Goal: Task Accomplishment & Management: Manage account settings

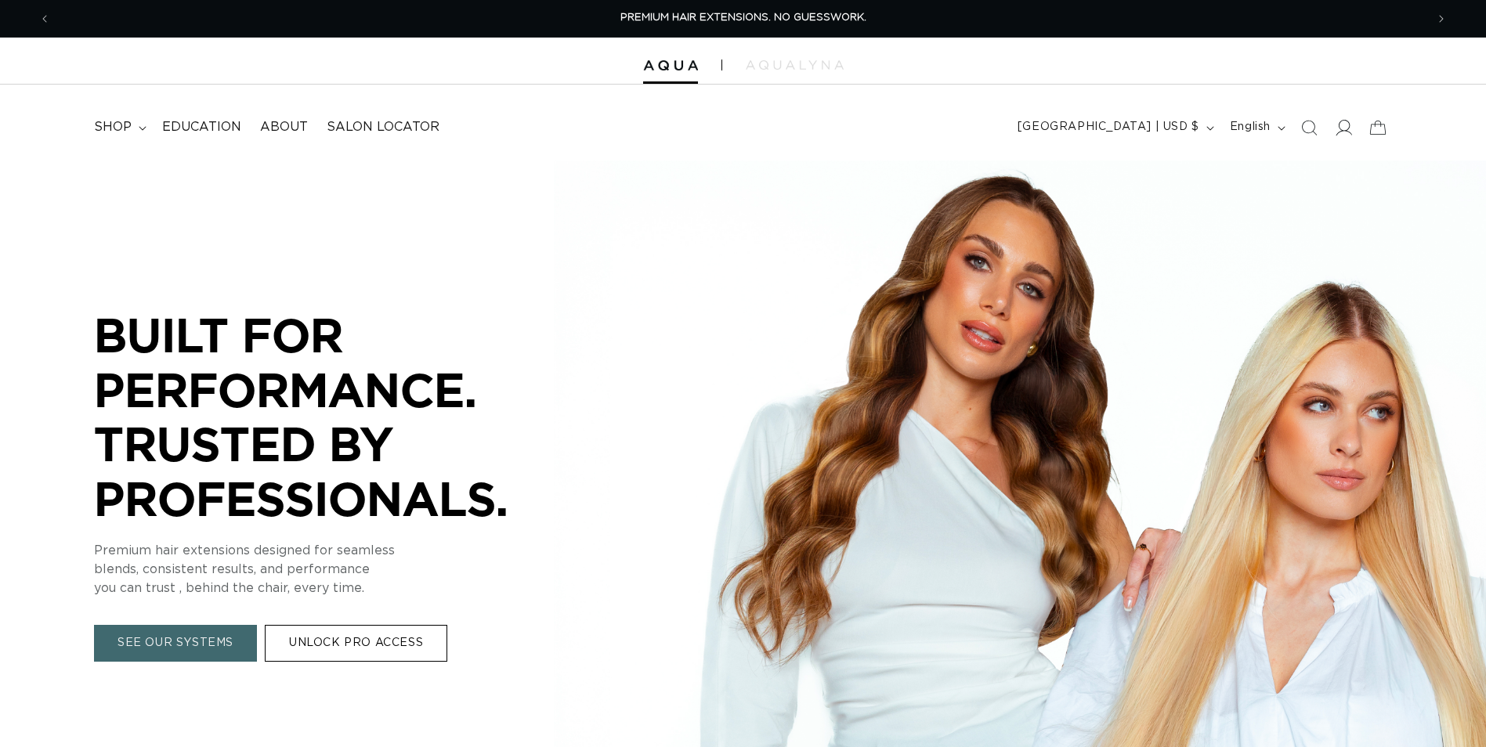
click at [1344, 122] on icon at bounding box center [1342, 127] width 16 height 16
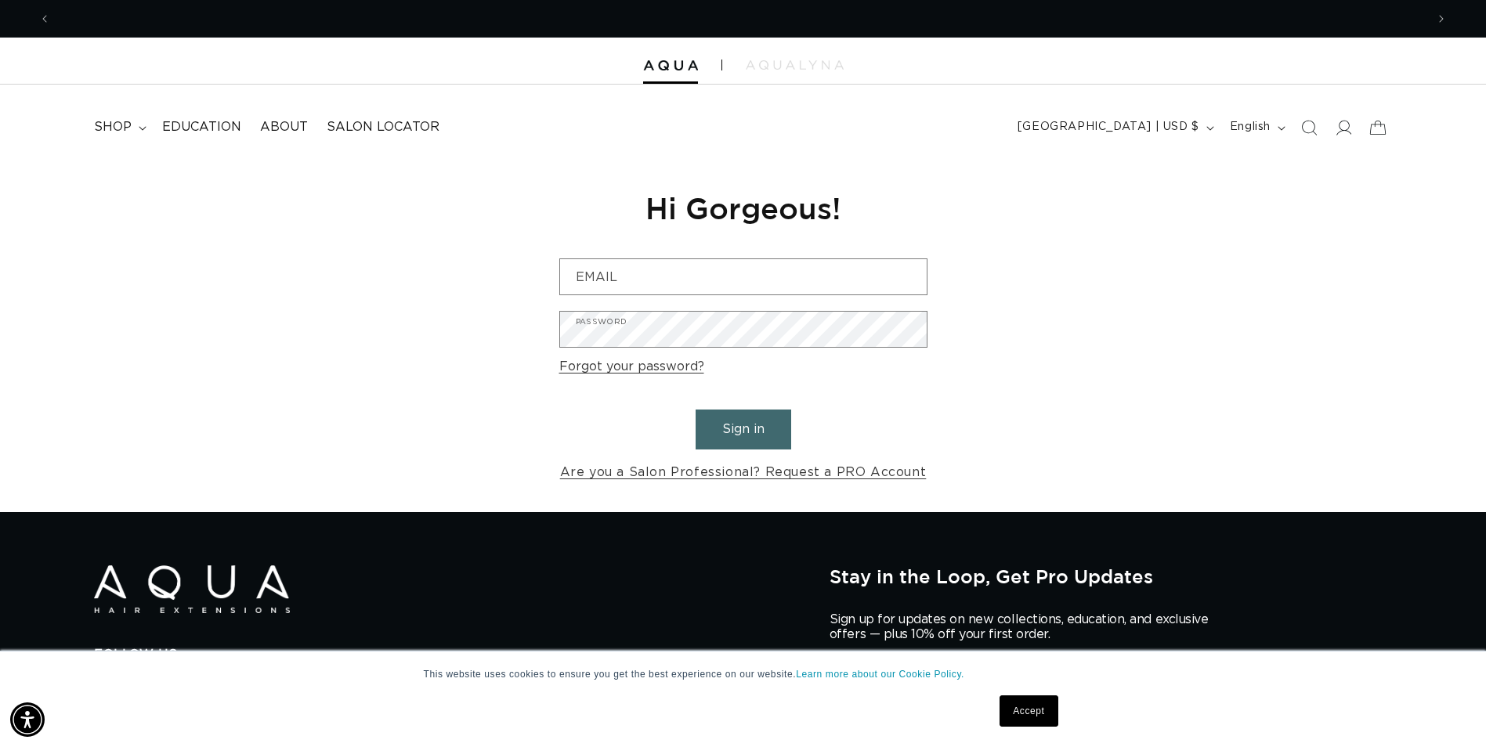
scroll to position [0, 1374]
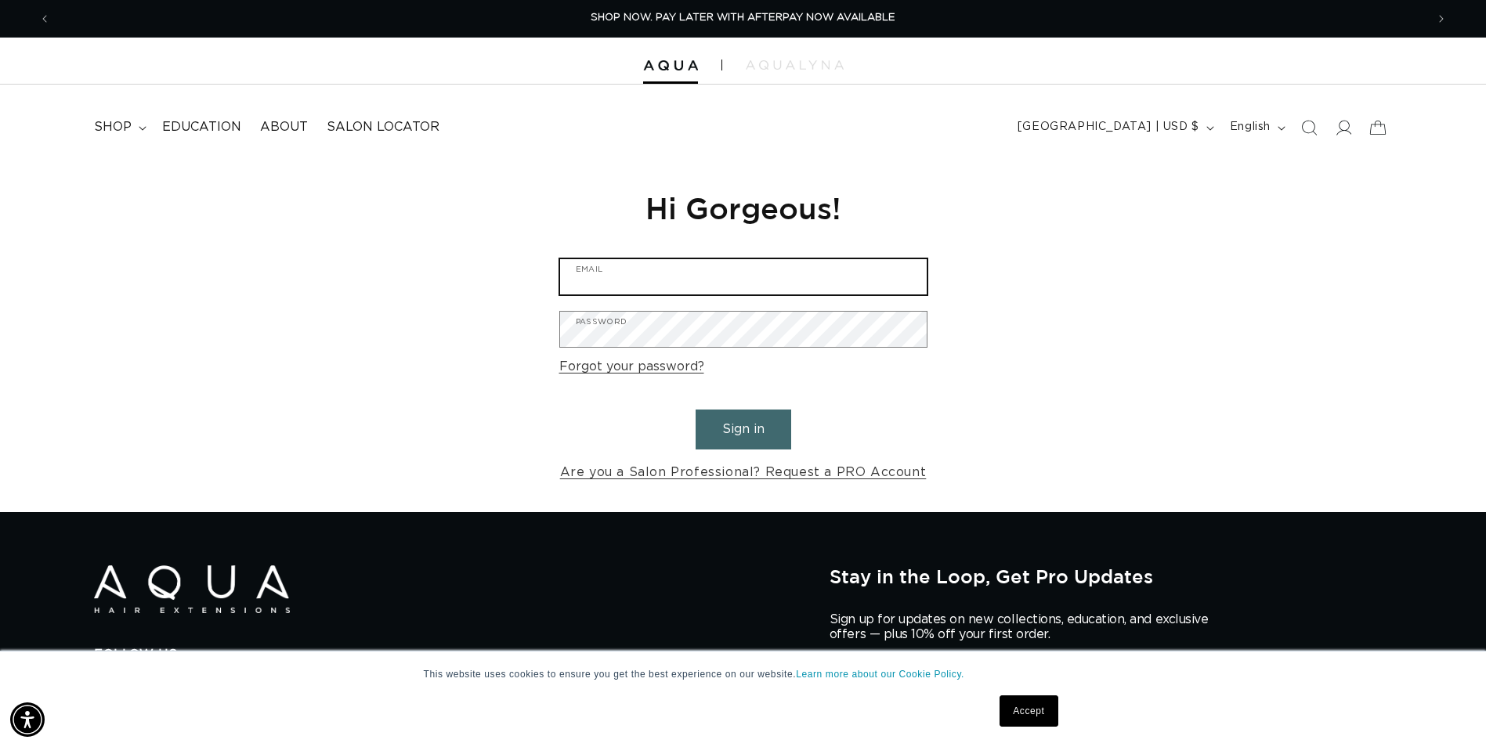
click at [612, 282] on input "Email" at bounding box center [743, 276] width 366 height 35
type input "[EMAIL_ADDRESS][DOMAIN_NAME]"
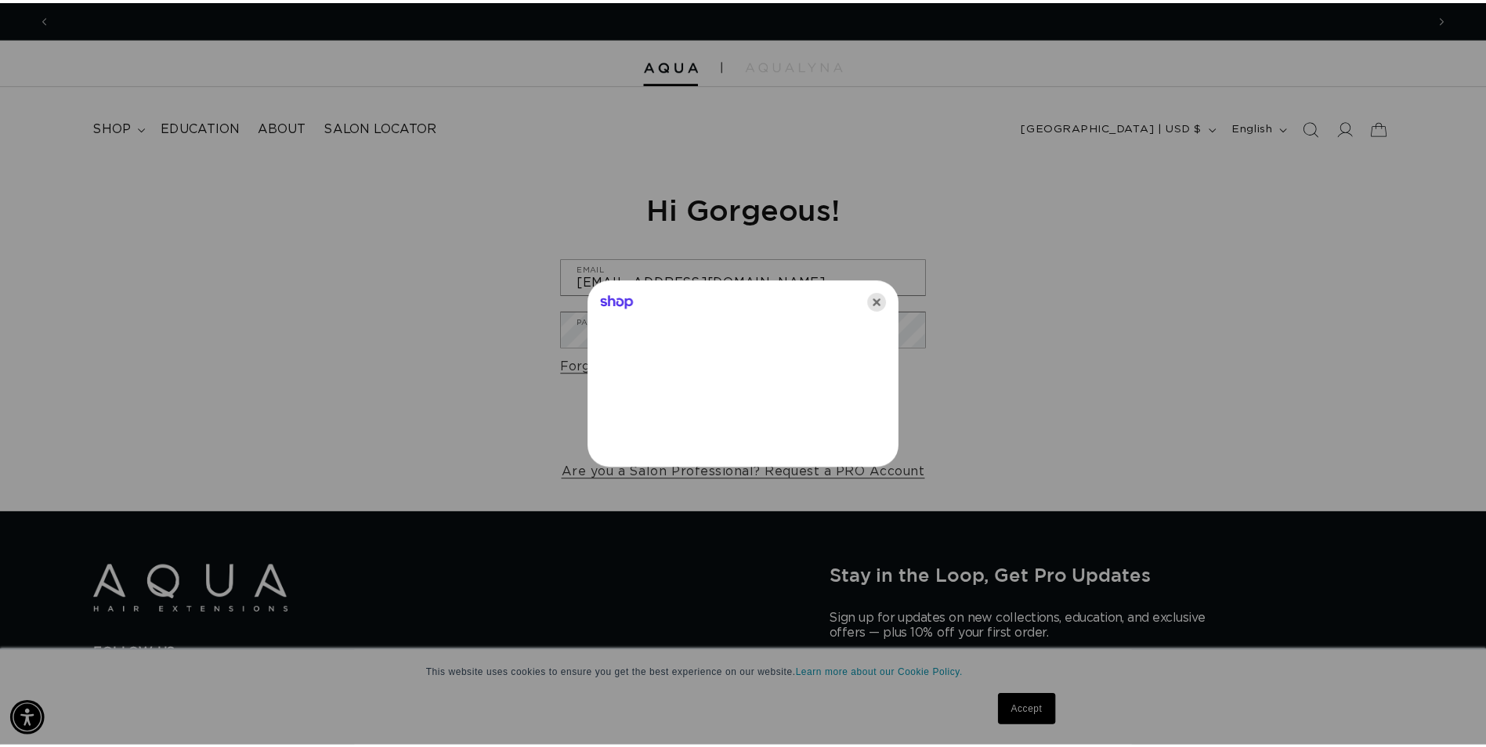
scroll to position [0, 0]
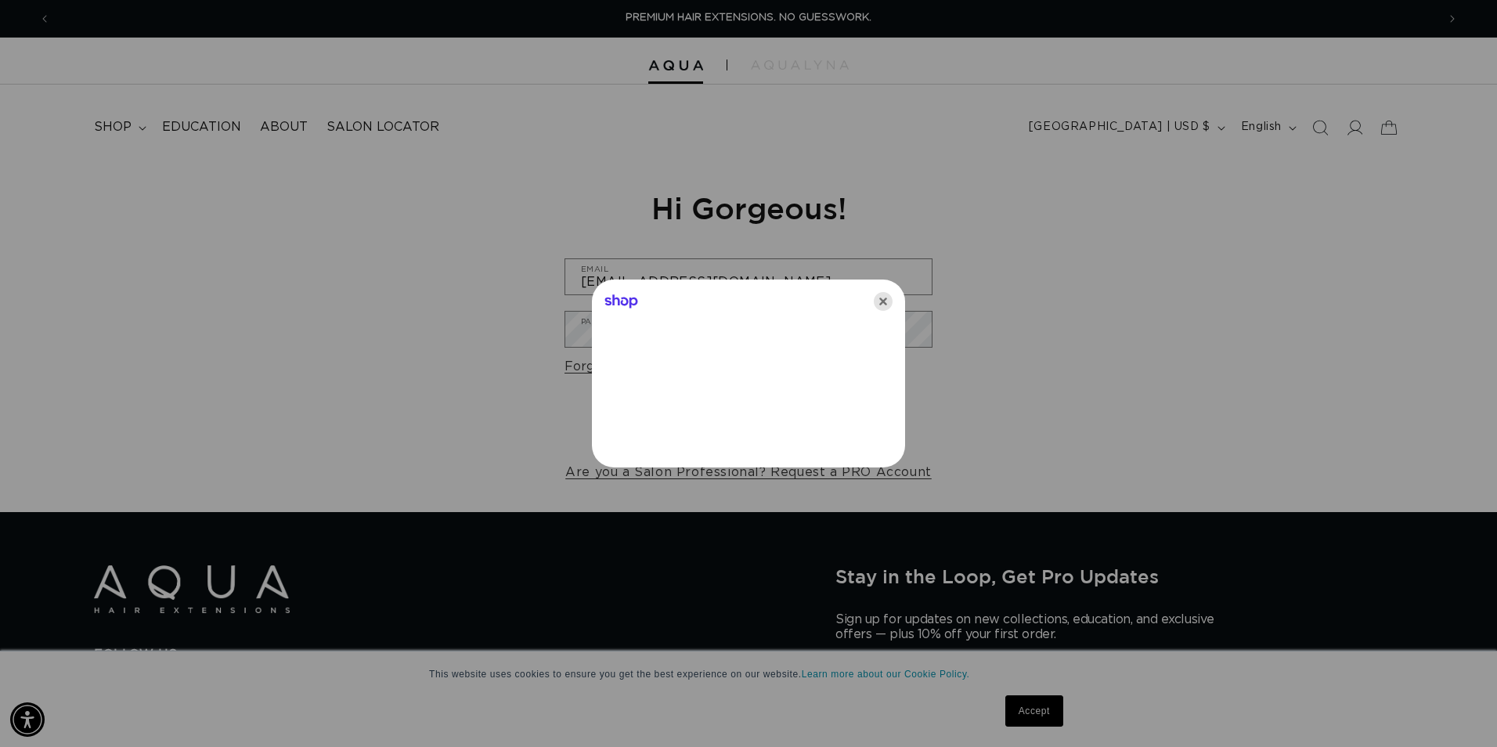
click at [886, 305] on icon "Close" at bounding box center [883, 301] width 19 height 19
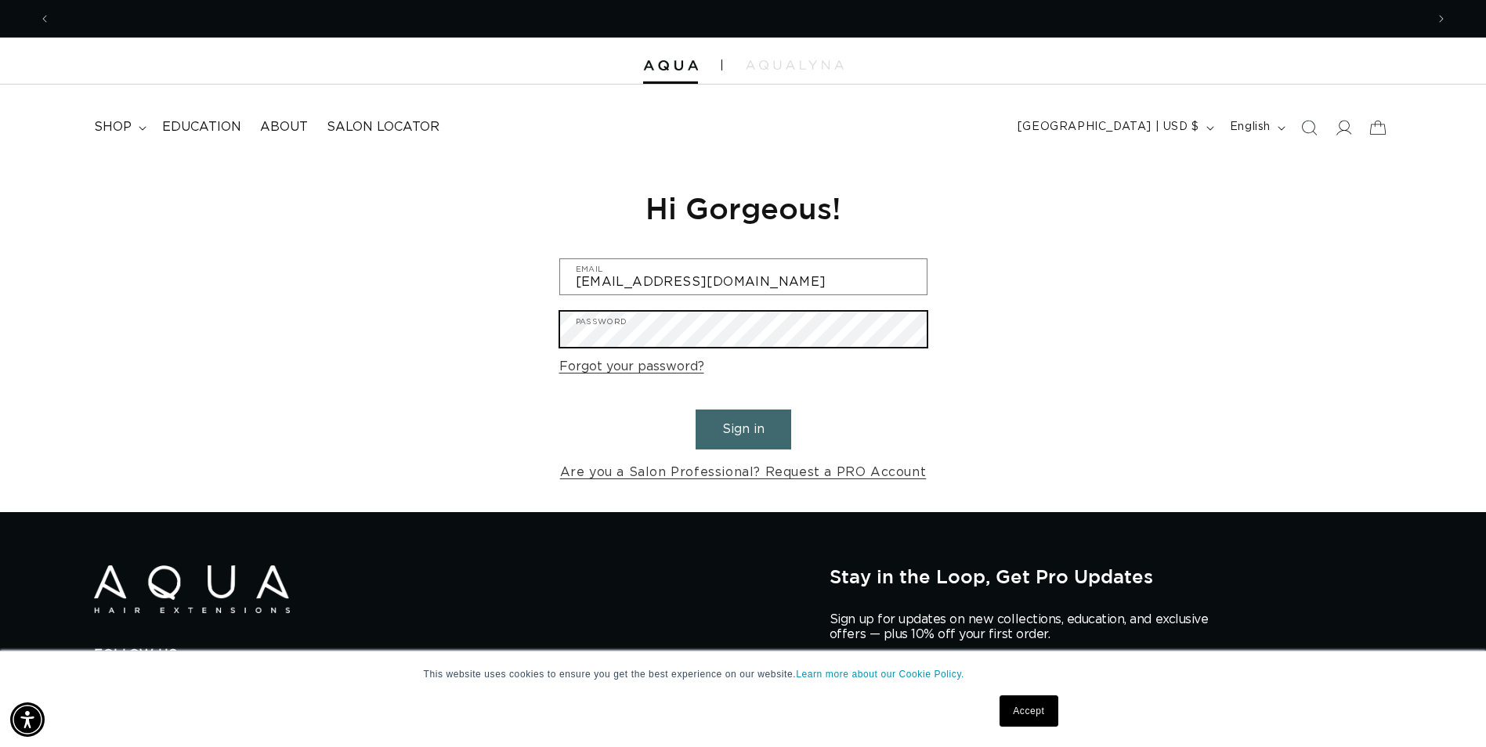
scroll to position [0, 2749]
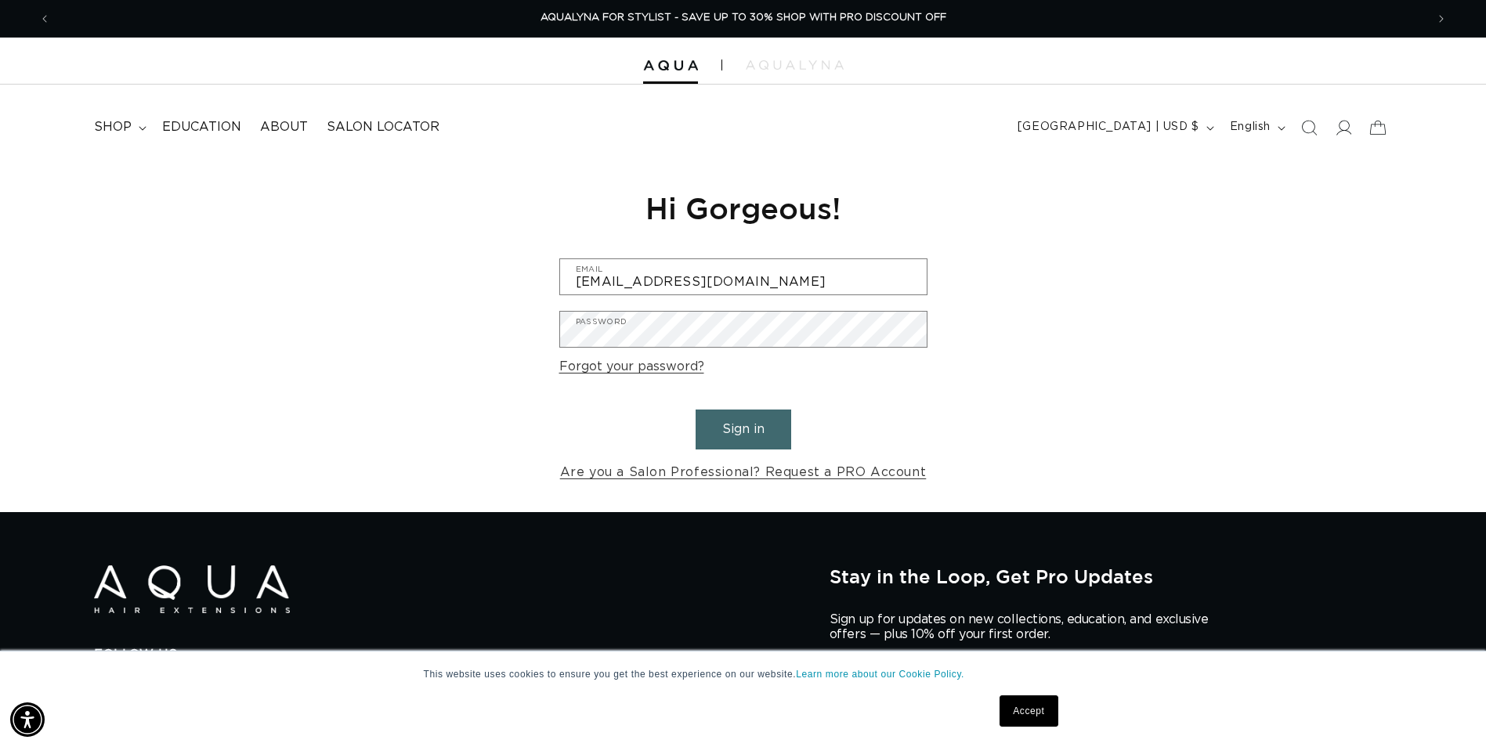
click at [767, 440] on button "Sign in" at bounding box center [743, 430] width 96 height 40
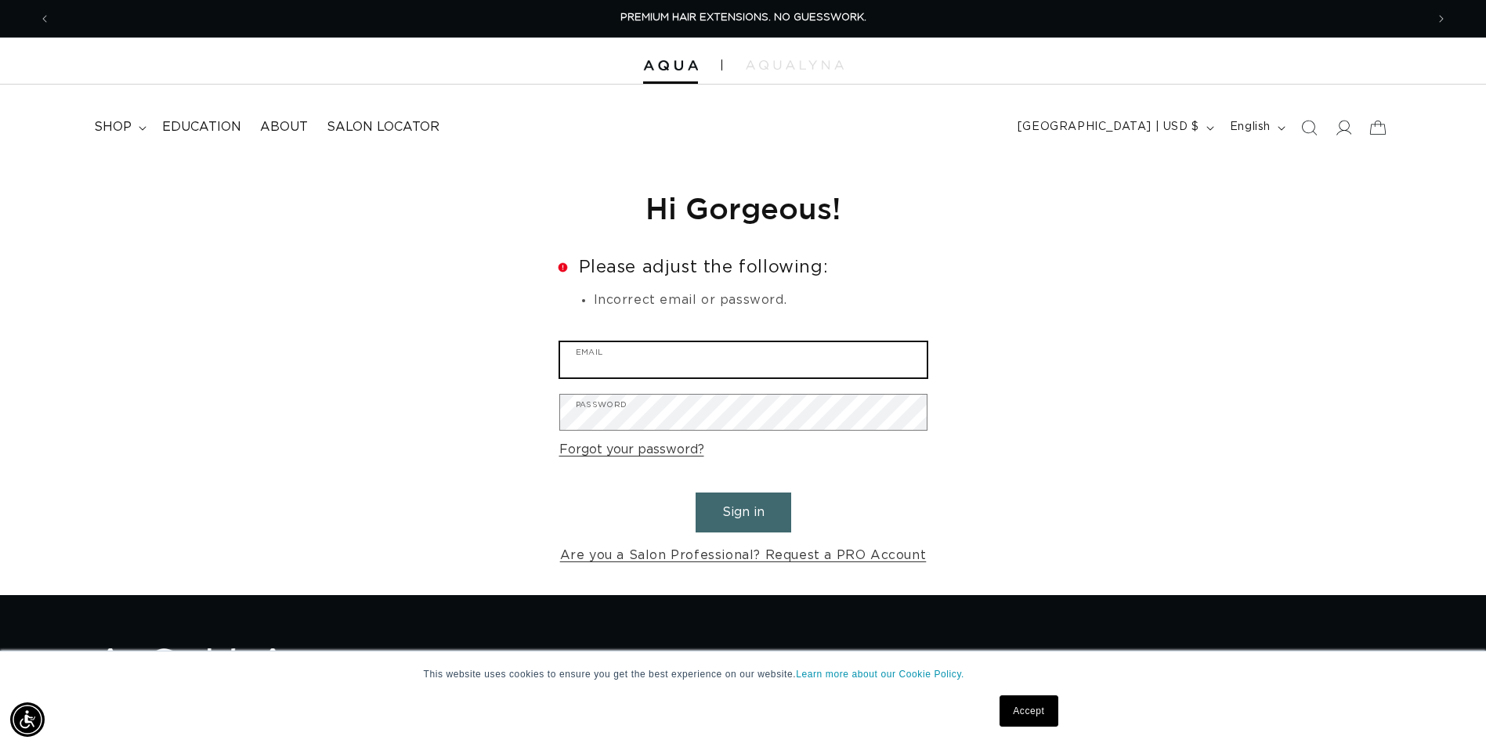
click at [702, 368] on input "Email" at bounding box center [743, 359] width 366 height 35
type input "brittrock12@yahoo.com"
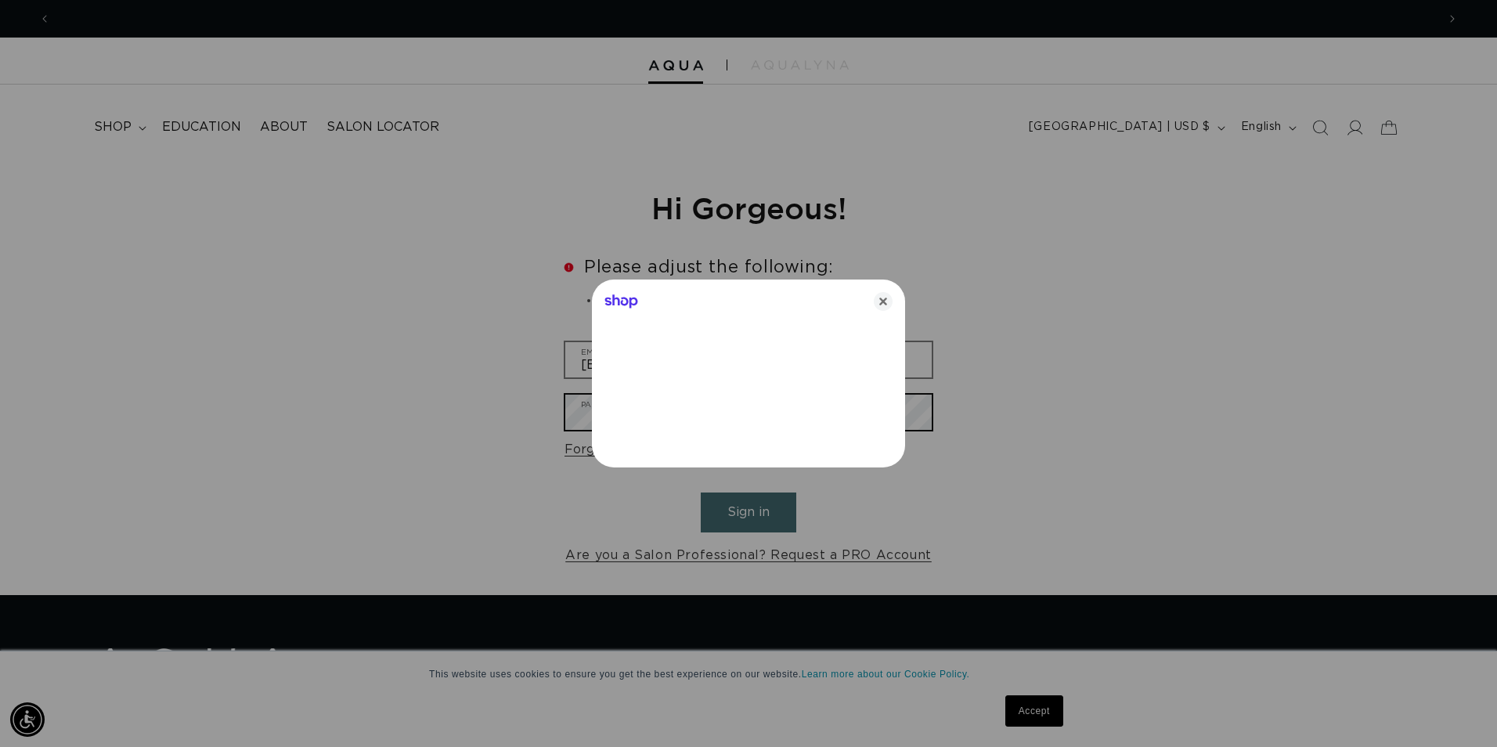
scroll to position [0, 1386]
click at [884, 302] on icon "Close" at bounding box center [883, 301] width 19 height 19
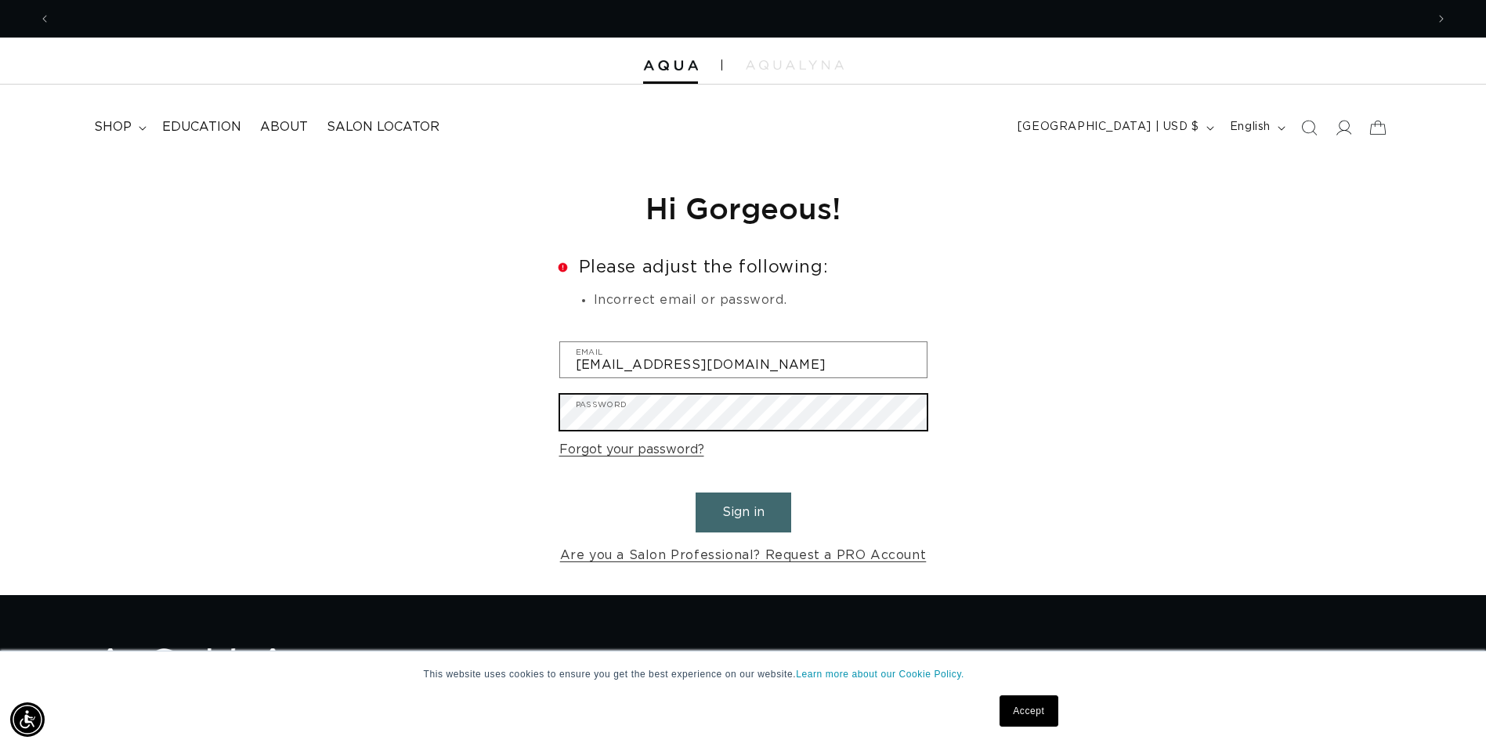
scroll to position [0, 1374]
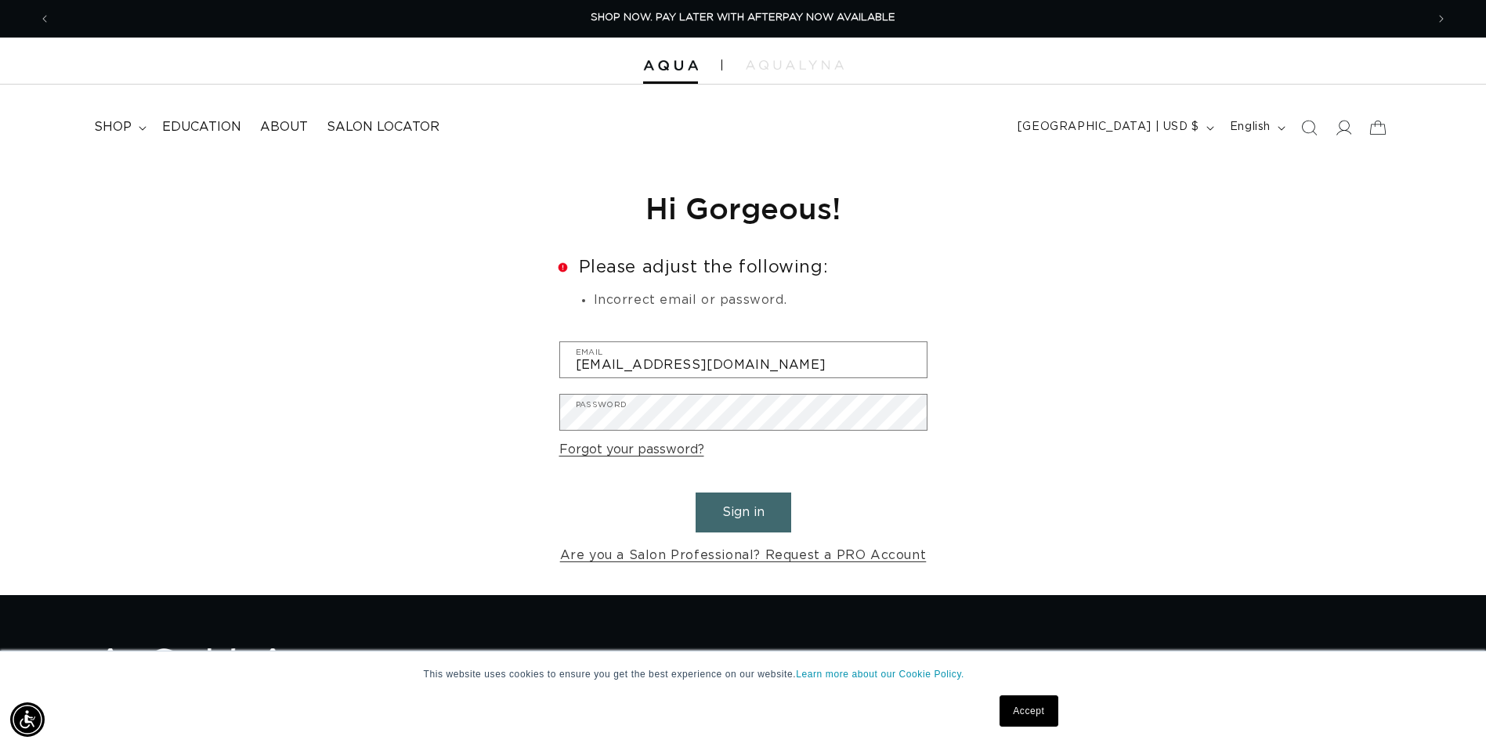
click at [749, 518] on button "Sign in" at bounding box center [743, 513] width 96 height 40
